Goal: Task Accomplishment & Management: Manage account settings

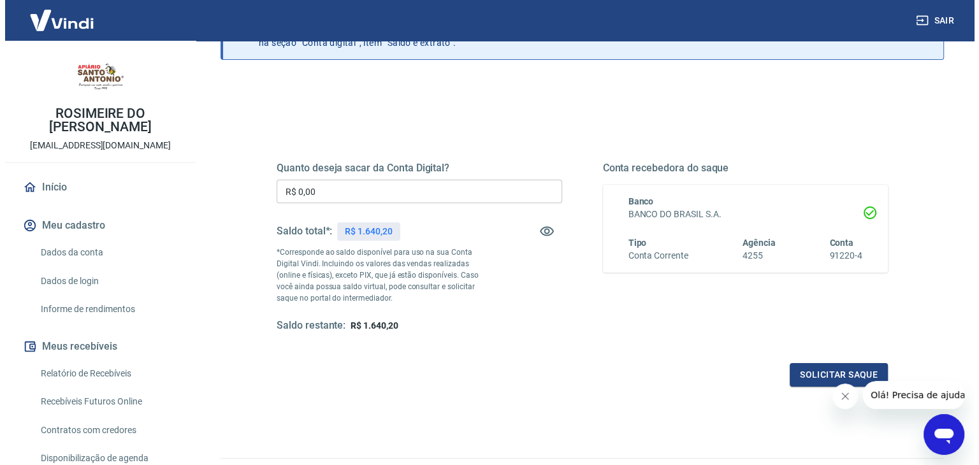
scroll to position [127, 0]
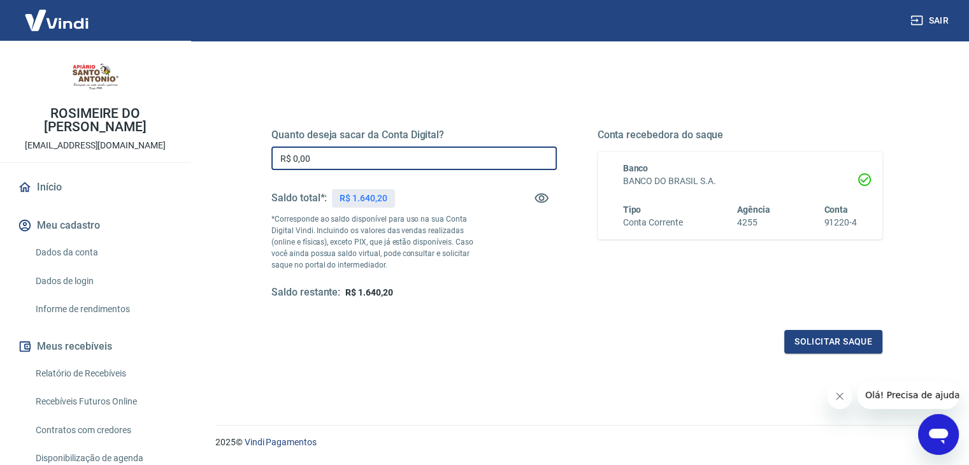
click at [358, 164] on input "R$ 0,00" at bounding box center [413, 159] width 285 height 24
type input "R$ 753,19"
click at [821, 342] on button "Solicitar saque" at bounding box center [833, 342] width 98 height 24
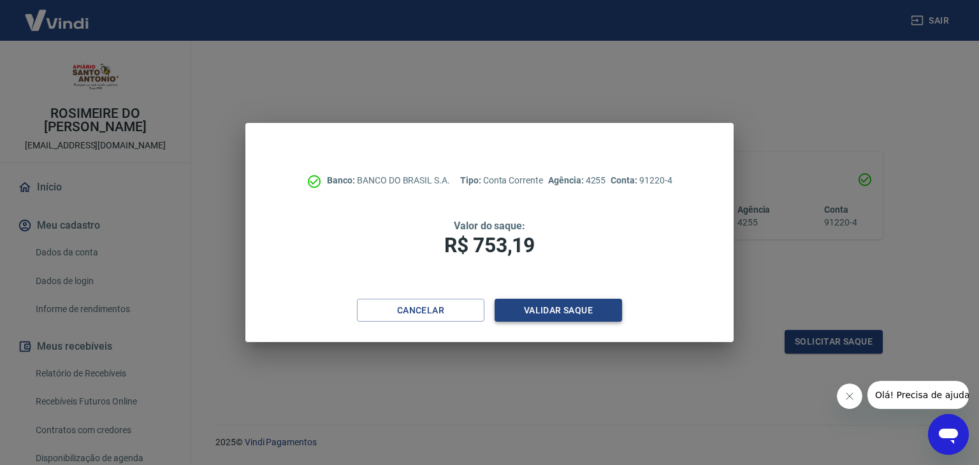
click at [537, 305] on button "Validar saque" at bounding box center [557, 311] width 127 height 24
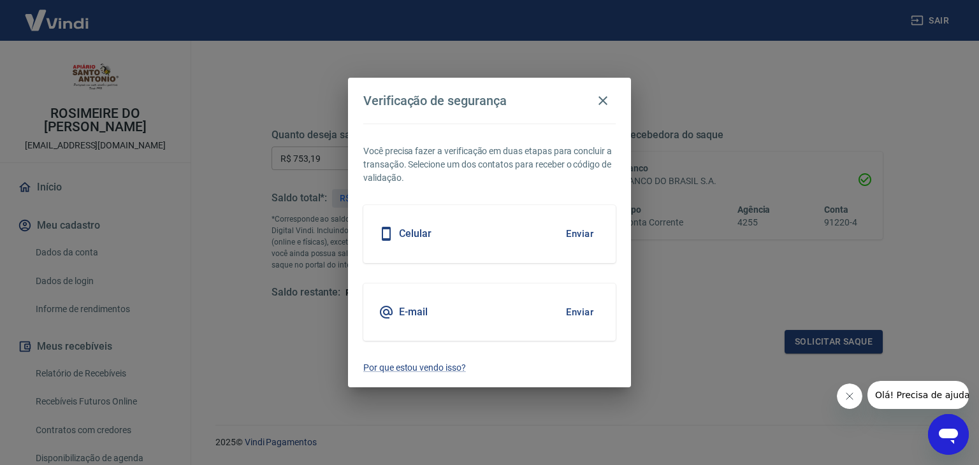
click at [584, 311] on button "Enviar" at bounding box center [579, 312] width 41 height 27
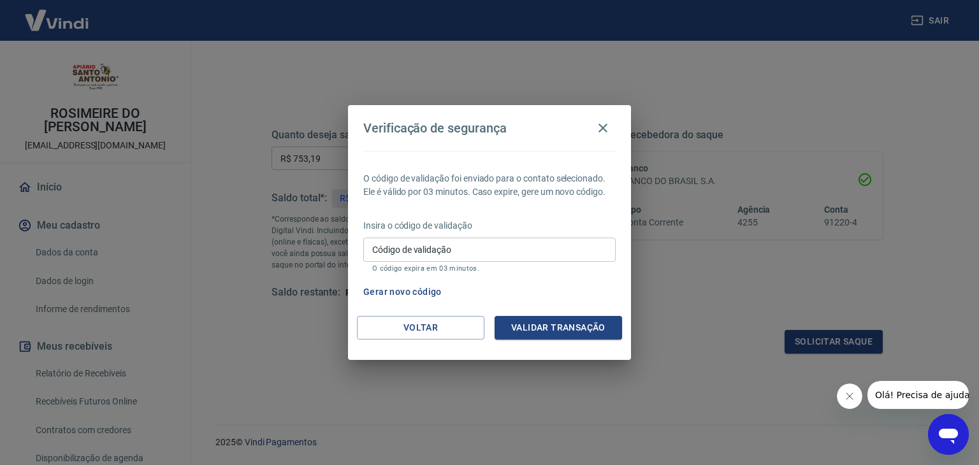
click at [510, 258] on input "Código de validação" at bounding box center [489, 250] width 252 height 24
paste input "536441"
type input "536441"
click at [561, 319] on button "Validar transação" at bounding box center [557, 328] width 127 height 24
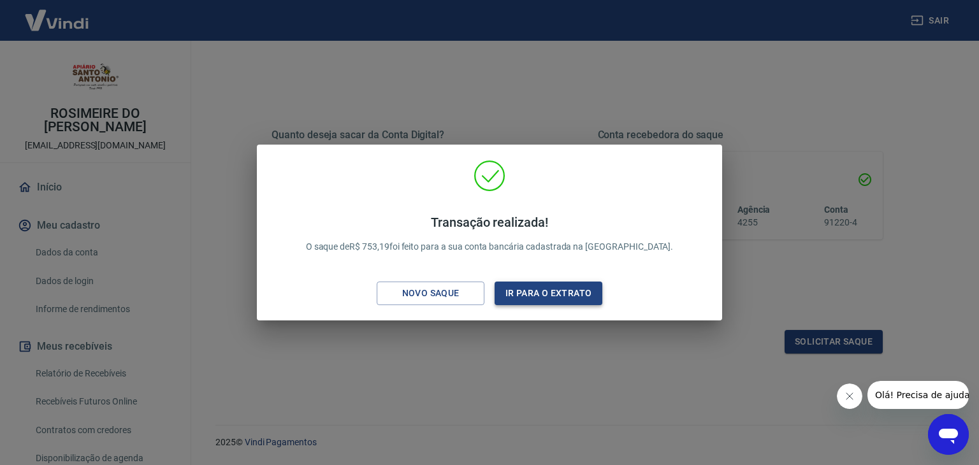
click at [531, 287] on button "Ir para o extrato" at bounding box center [548, 294] width 108 height 24
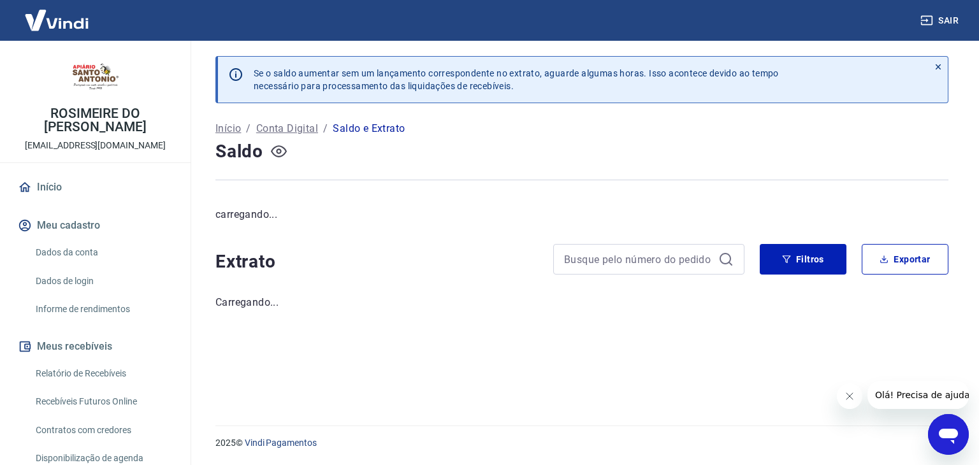
click at [279, 159] on icon "button" at bounding box center [279, 151] width 16 height 16
